Goal: Information Seeking & Learning: Learn about a topic

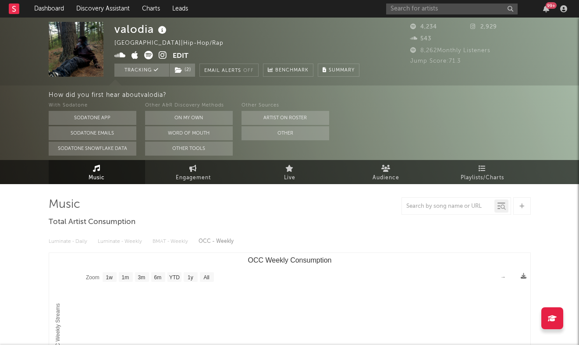
select select "1w"
click at [458, 15] on div "99 +" at bounding box center [478, 9] width 184 height 18
click at [457, 14] on div "99 +" at bounding box center [478, 9] width 184 height 18
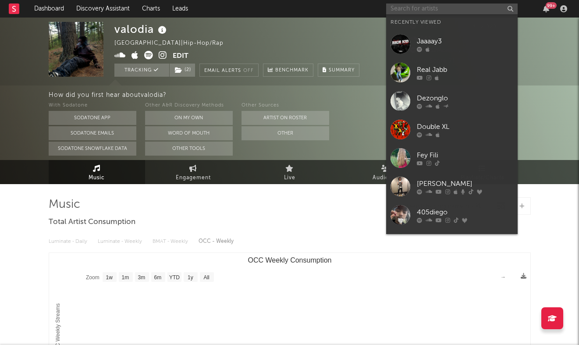
click at [453, 11] on input "text" at bounding box center [451, 9] width 131 height 11
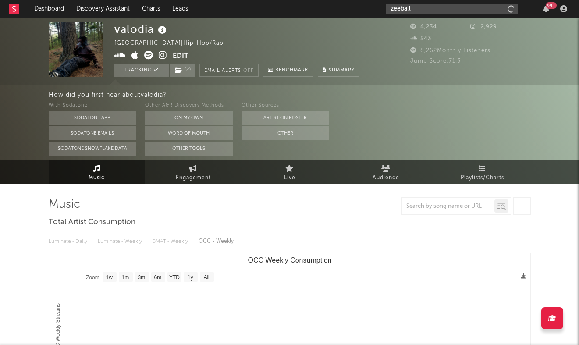
type input "zeeball"
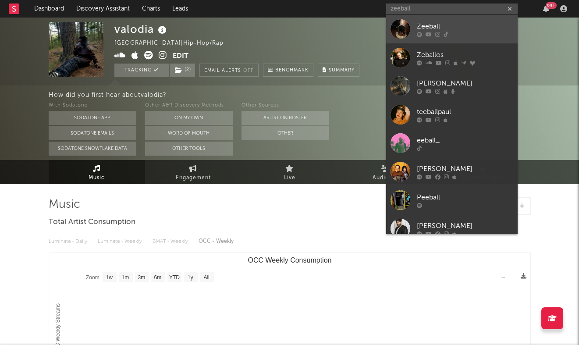
click at [470, 34] on div at bounding box center [464, 34] width 96 height 5
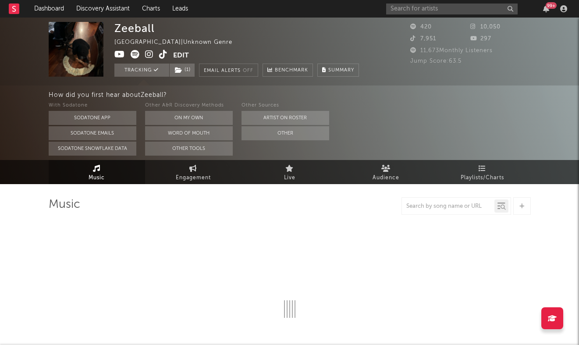
select select "1w"
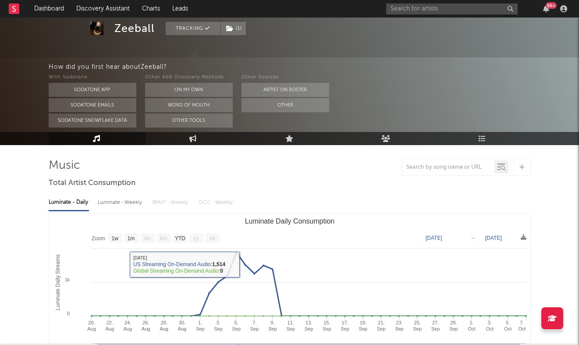
scroll to position [38, 0]
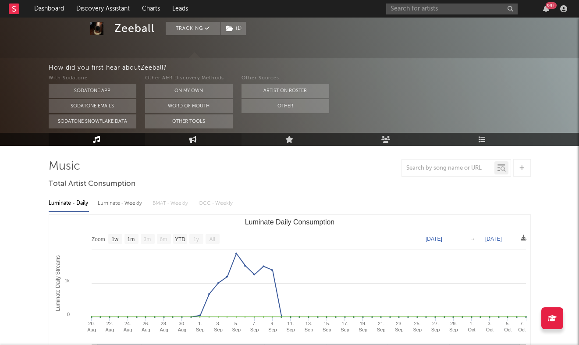
click at [202, 141] on link "Engagement" at bounding box center [193, 139] width 96 height 13
select select "1w"
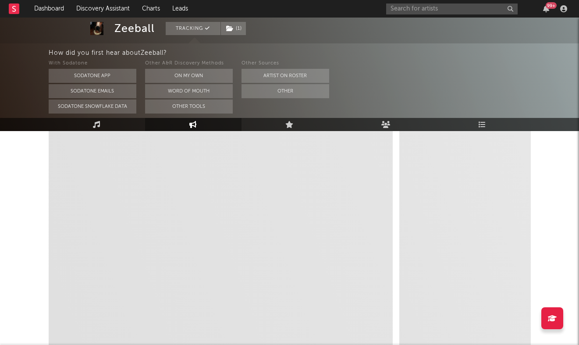
select select "1m"
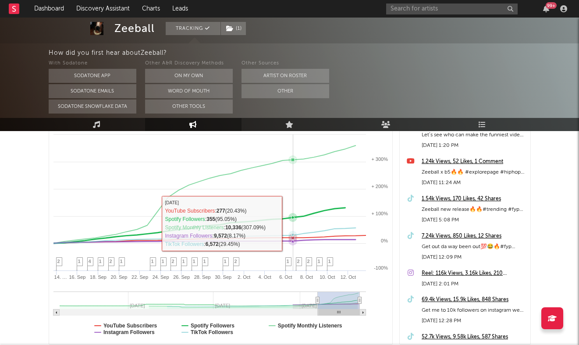
scroll to position [149, 0]
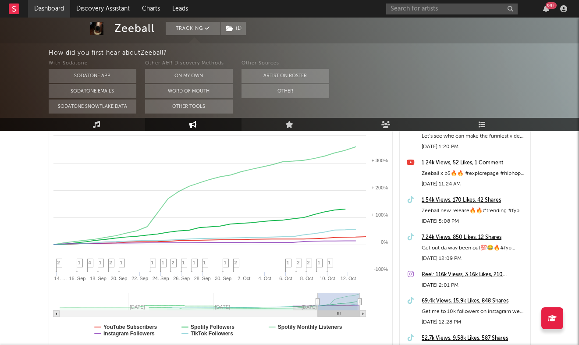
click at [37, 13] on link "Dashboard" at bounding box center [49, 9] width 42 height 18
